Goal: Information Seeking & Learning: Check status

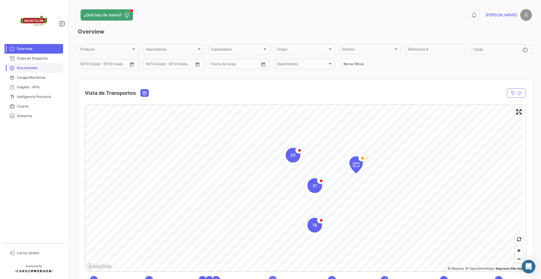
click at [36, 67] on span "Documentos" at bounding box center [39, 67] width 44 height 5
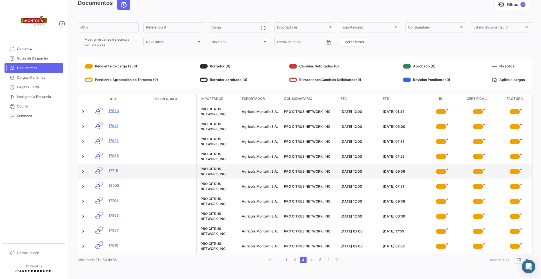
scroll to position [34, 0]
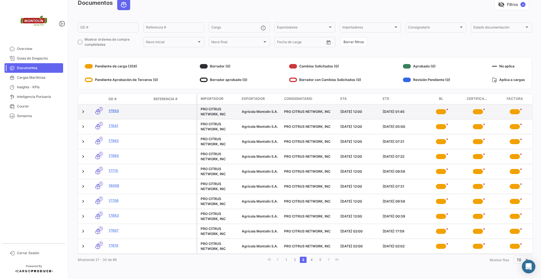
click at [114, 108] on link "17553" at bounding box center [129, 110] width 41 height 5
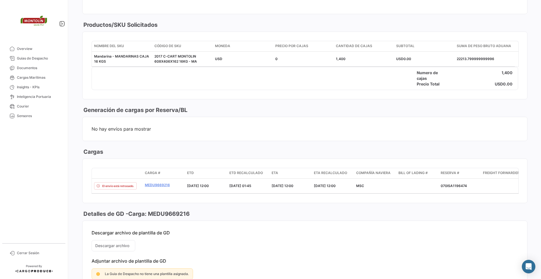
scroll to position [282, 0]
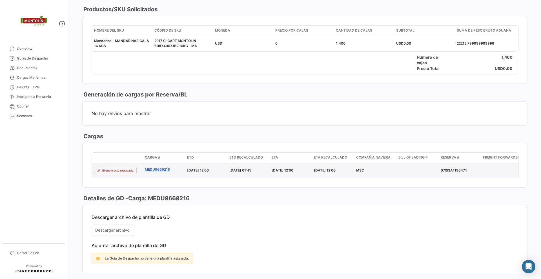
click at [164, 169] on link "MEDU9669216" at bounding box center [164, 169] width 38 height 5
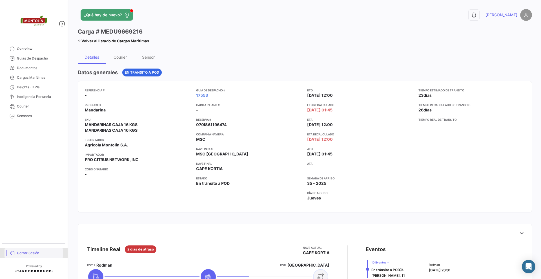
click at [36, 252] on span "Cerrar Sesión" at bounding box center [39, 252] width 44 height 5
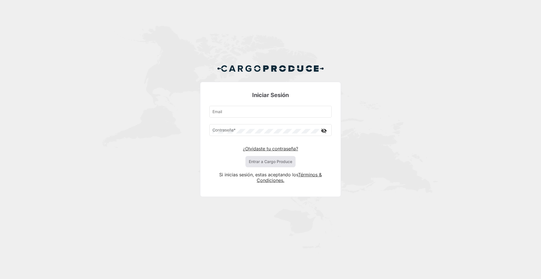
type input "[EMAIL_ADDRESS][DOMAIN_NAME]"
